Goal: Information Seeking & Learning: Check status

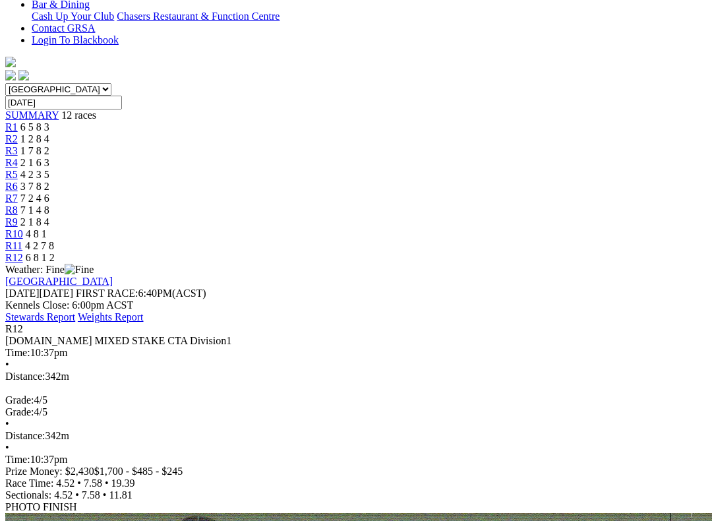
scroll to position [349, 0]
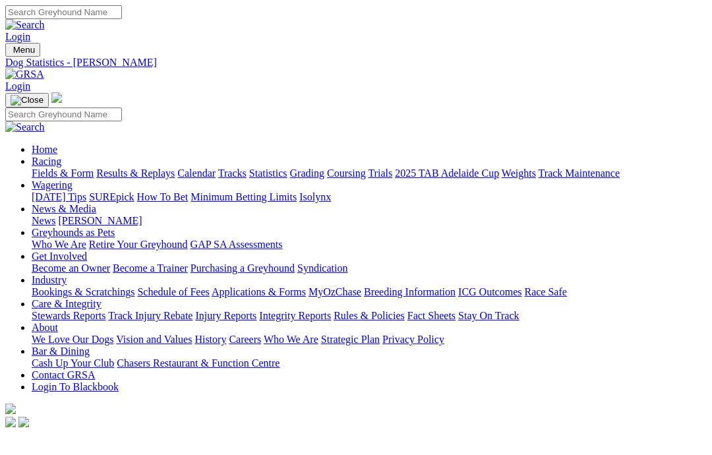
click at [366, 167] on link "Coursing" at bounding box center [346, 172] width 39 height 11
click at [101, 298] on link "Care & Integrity" at bounding box center [67, 303] width 70 height 11
click at [331, 310] on link "Integrity Reports" at bounding box center [295, 315] width 72 height 11
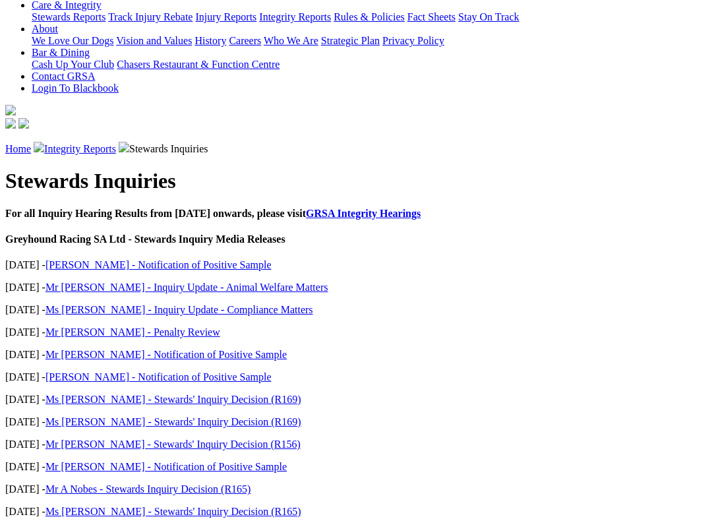
scroll to position [298, 0]
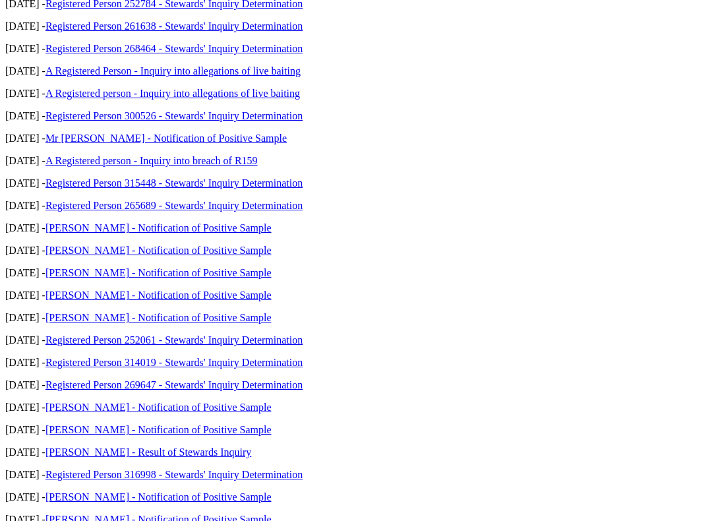
scroll to position [739, 0]
